Goal: Ask a question

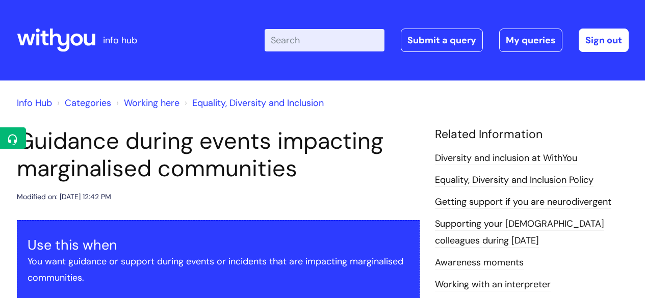
scroll to position [458, 0]
